Goal: Find specific page/section: Find specific page/section

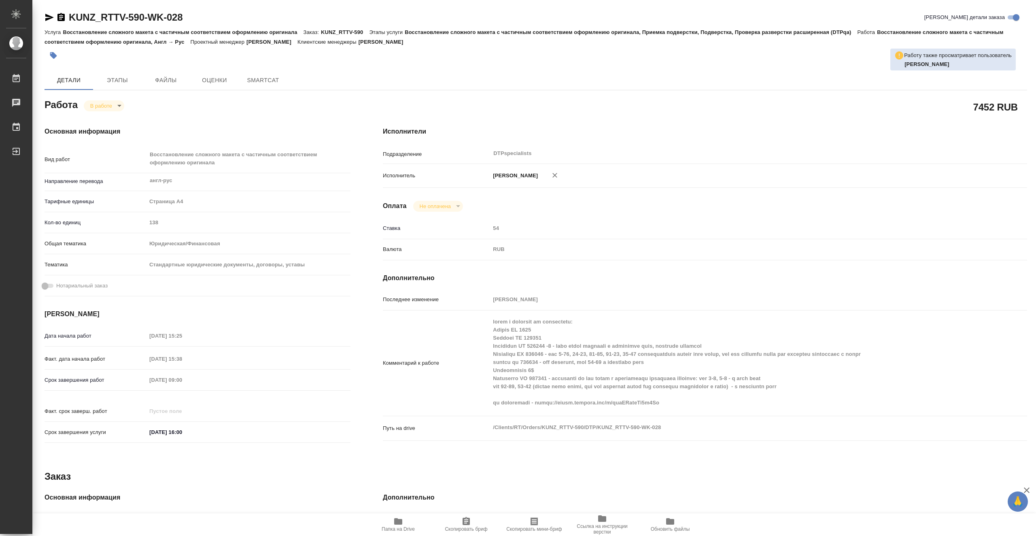
type textarea "x"
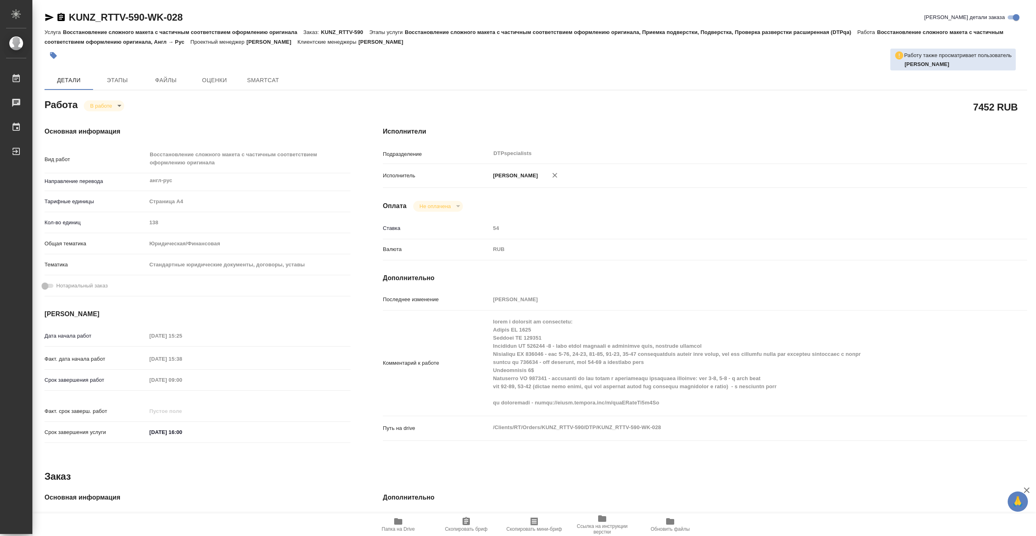
type textarea "x"
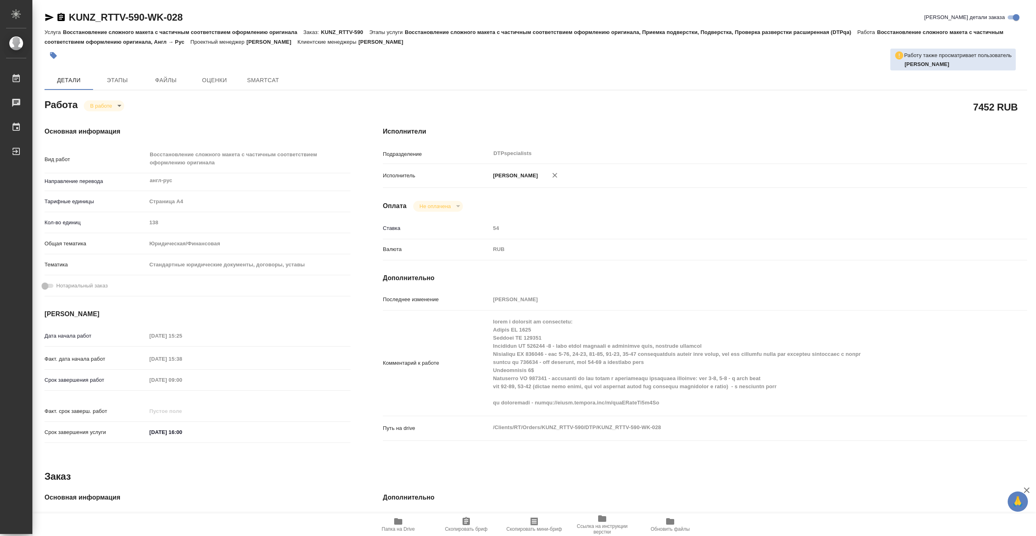
type textarea "x"
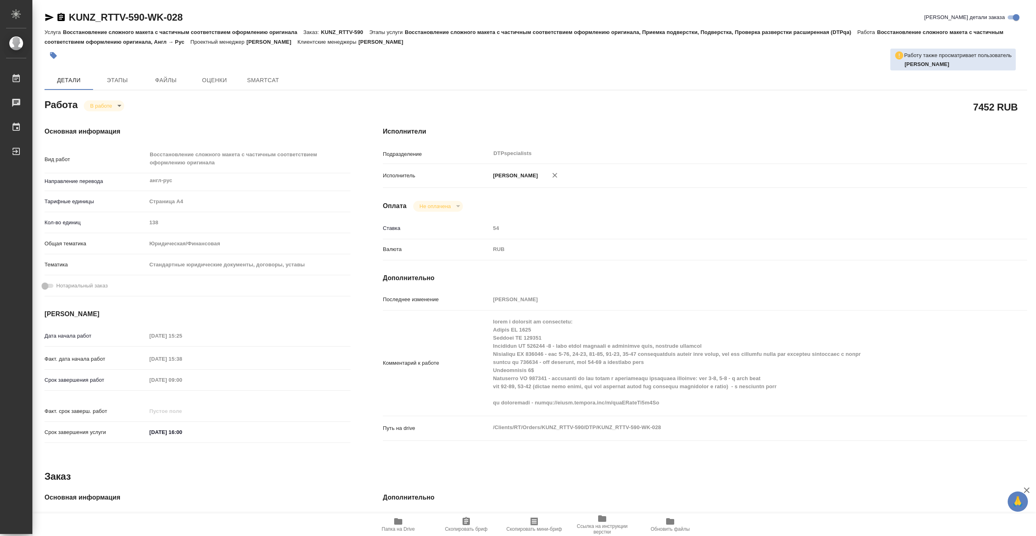
type textarea "x"
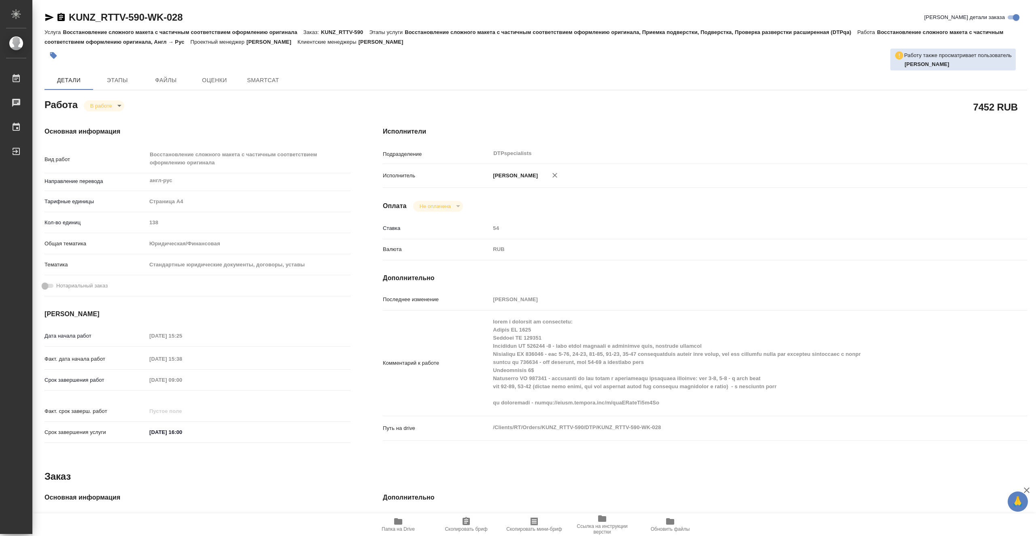
type textarea "x"
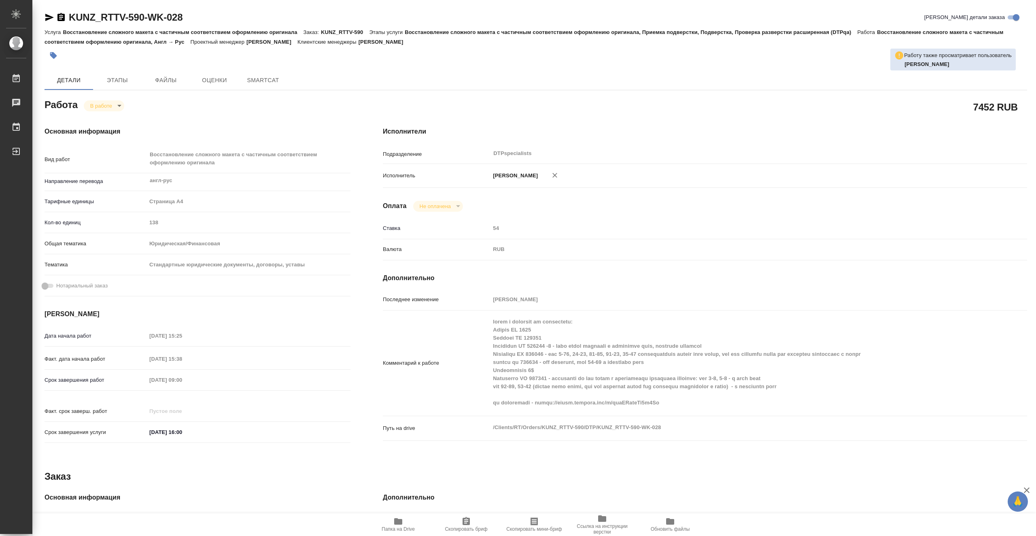
type textarea "x"
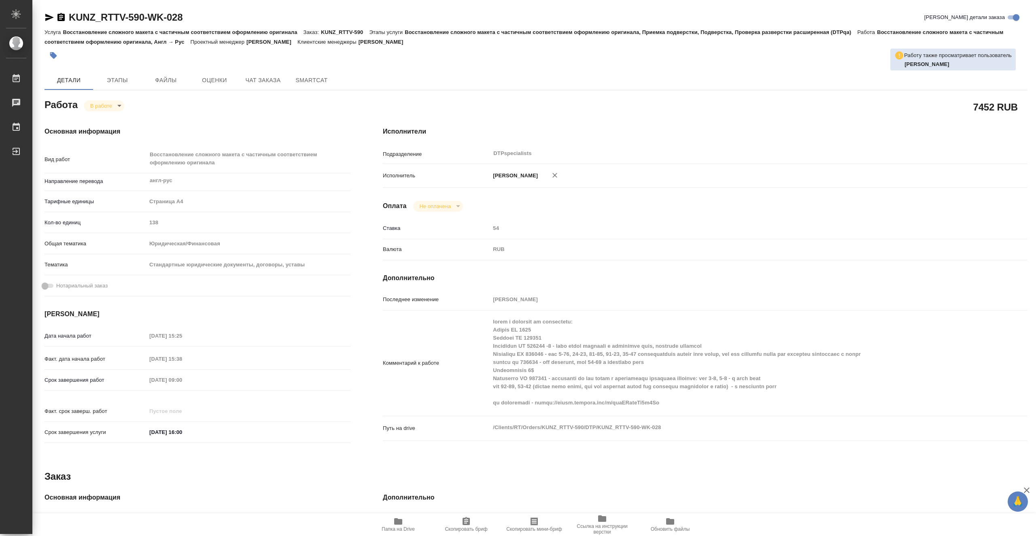
type textarea "x"
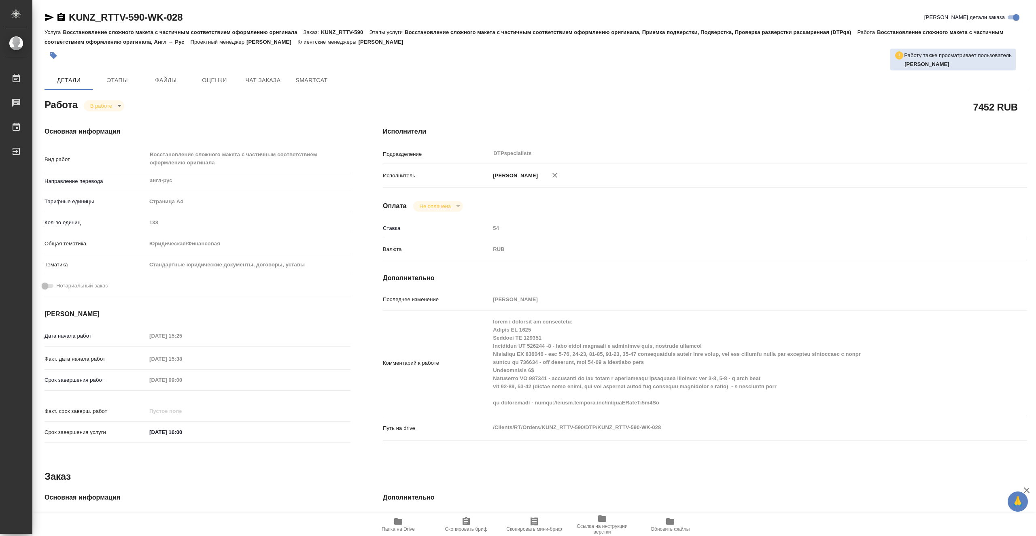
type textarea "x"
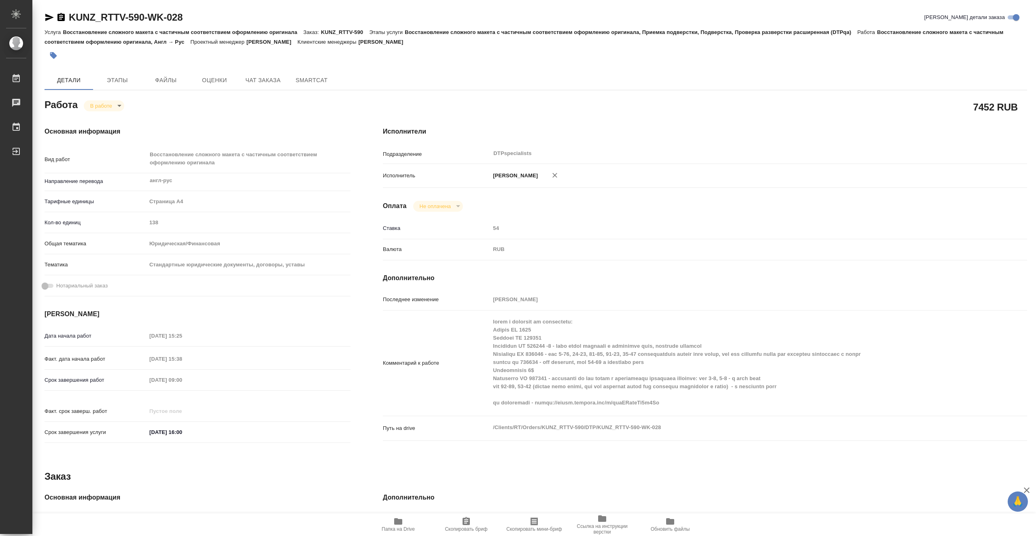
click at [405, 524] on span "Папка на Drive" at bounding box center [398, 524] width 58 height 15
